Goal: Information Seeking & Learning: Learn about a topic

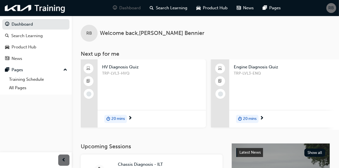
scroll to position [0, 265]
click at [262, 90] on div "TRP-LVL3-ENQ" at bounding box center [282, 81] width 99 height 23
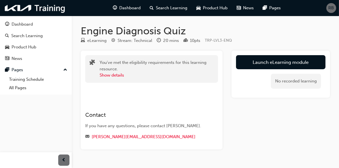
click at [266, 64] on link "Launch eLearning module" at bounding box center [281, 62] width 90 height 14
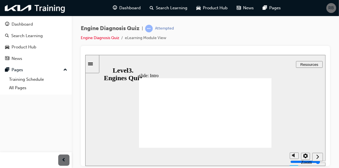
click at [318, 159] on icon "Next (Ctrl+Alt+Period)" at bounding box center [317, 156] width 3 height 5
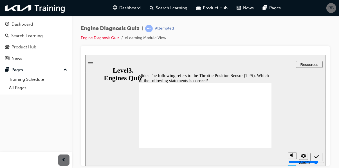
radio input "true"
click at [318, 157] on icon "Submit (Ctrl+Alt+S)" at bounding box center [316, 156] width 5 height 5
radio input "true"
click at [318, 160] on div "Submit (Ctrl+Alt+S)" at bounding box center [317, 157] width 8 height 6
radio input "true"
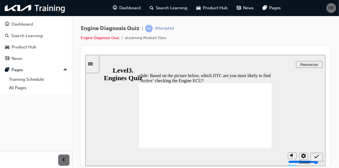
click at [316, 160] on div "Submit (Ctrl+Alt+S)" at bounding box center [317, 157] width 8 height 6
radio input "true"
click at [318, 159] on icon "Submit (Ctrl+Alt+S)" at bounding box center [316, 156] width 5 height 5
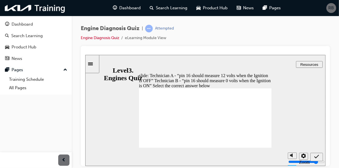
radio input "true"
click at [316, 158] on icon "Submit (Ctrl+Alt+S)" at bounding box center [316, 156] width 5 height 5
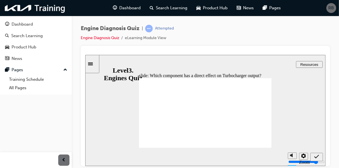
radio input "true"
click at [317, 158] on icon "Submit (Ctrl+Alt+S)" at bounding box center [316, 156] width 5 height 5
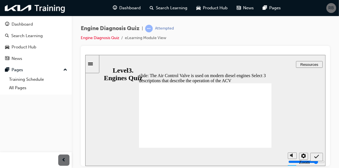
checkbox input "true"
click at [316, 158] on icon "Submit (Ctrl+Alt+S)" at bounding box center [316, 156] width 5 height 5
click at [318, 159] on icon "Submit (Ctrl+Alt+S)" at bounding box center [316, 156] width 5 height 5
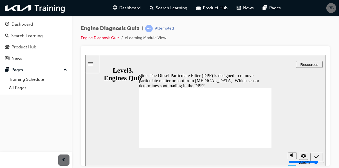
radio input "true"
click at [316, 158] on icon "Submit (Ctrl+Alt+S)" at bounding box center [316, 156] width 5 height 5
radio input "true"
click at [316, 159] on span "Submit (Ctrl+Alt+S)" at bounding box center [316, 158] width 5 height 4
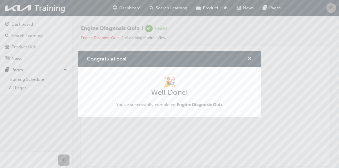
click at [250, 61] on span "cross-icon" at bounding box center [250, 59] width 4 height 5
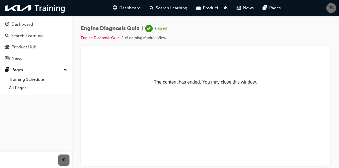
click at [331, 9] on span "RB" at bounding box center [332, 8] width 6 height 6
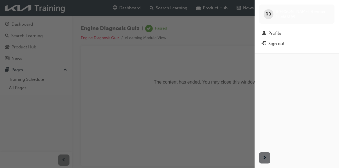
click at [277, 46] on div "Sign out" at bounding box center [277, 44] width 16 height 6
